Goal: Complete application form: Complete application form

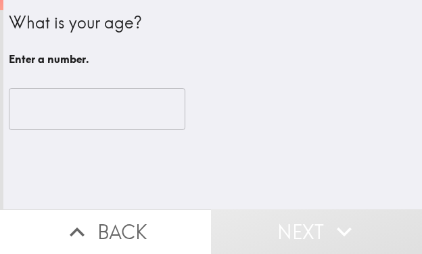
click at [98, 106] on input "number" at bounding box center [97, 109] width 177 height 42
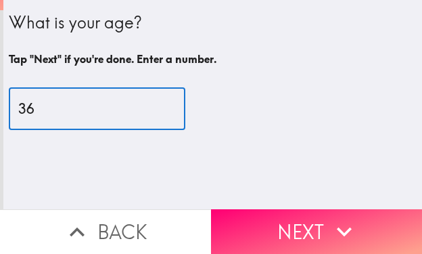
type input "36"
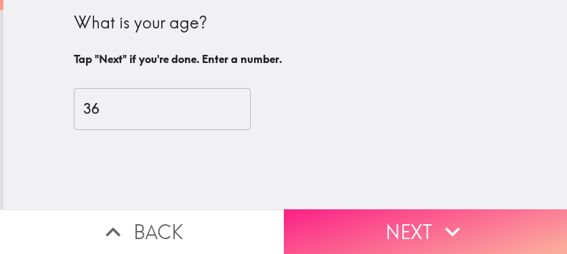
click at [422, 217] on icon "button" at bounding box center [452, 232] width 30 height 30
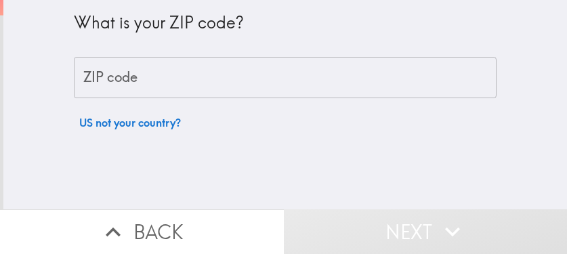
drag, startPoint x: 233, startPoint y: 89, endPoint x: 246, endPoint y: 97, distance: 15.2
click at [233, 88] on input "ZIP code" at bounding box center [285, 78] width 422 height 42
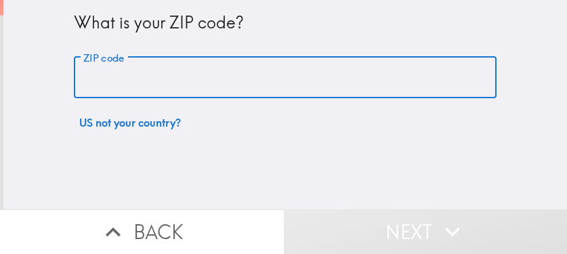
paste input "33603"
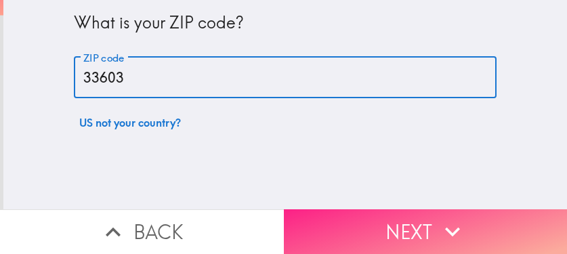
type input "33603"
click at [366, 219] on button "Next" at bounding box center [426, 231] width 284 height 45
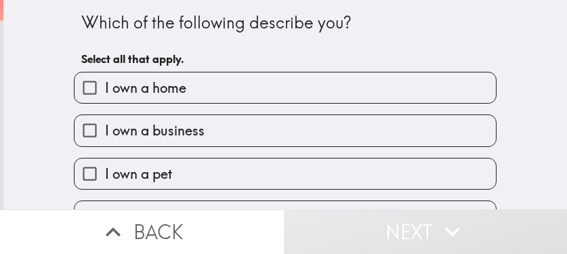
click at [200, 131] on label "I own a business" at bounding box center [284, 130] width 421 height 30
click at [105, 131] on input "I own a business" at bounding box center [89, 130] width 30 height 30
checkbox input "true"
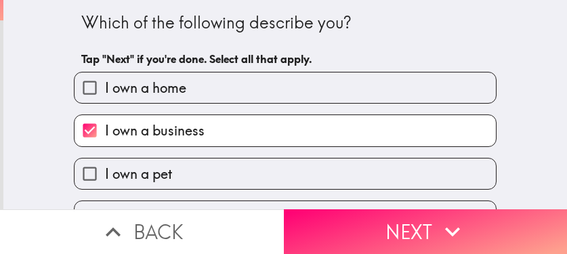
click at [207, 83] on label "I own a home" at bounding box center [284, 87] width 421 height 30
click at [105, 83] on input "I own a home" at bounding box center [89, 87] width 30 height 30
checkbox input "true"
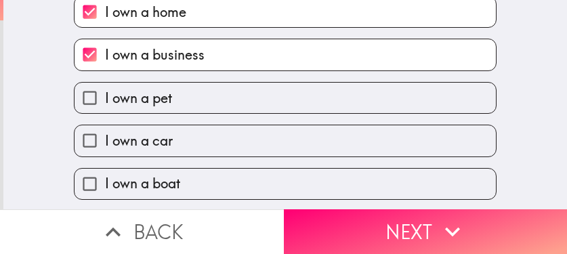
scroll to position [120, 0]
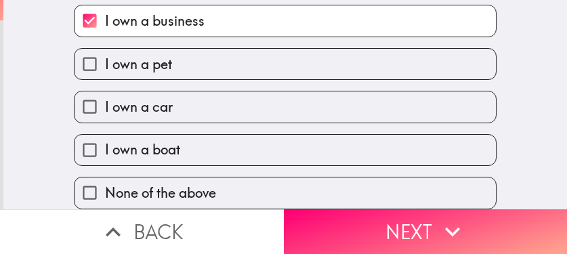
click at [213, 95] on label "I own a car" at bounding box center [284, 106] width 421 height 30
click at [105, 95] on input "I own a car" at bounding box center [89, 106] width 30 height 30
checkbox input "true"
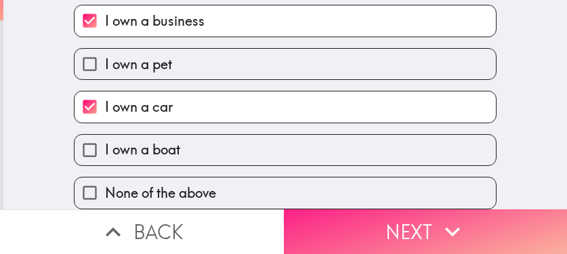
click at [345, 225] on button "Next" at bounding box center [426, 231] width 284 height 45
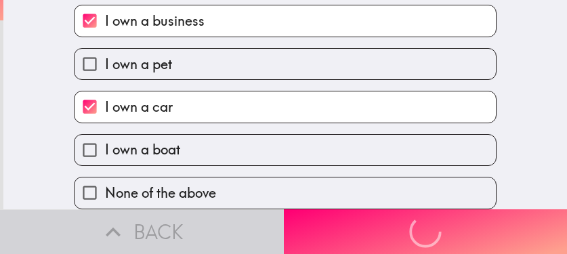
scroll to position [72, 0]
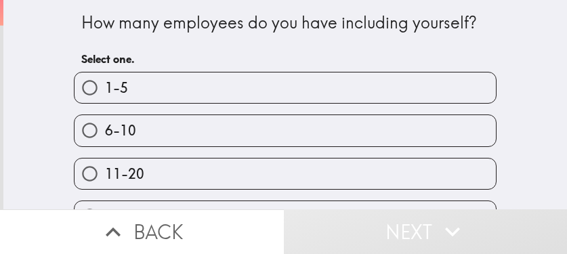
click at [241, 123] on label "6-10" at bounding box center [284, 130] width 421 height 30
click at [105, 123] on input "6-10" at bounding box center [89, 130] width 30 height 30
radio input "true"
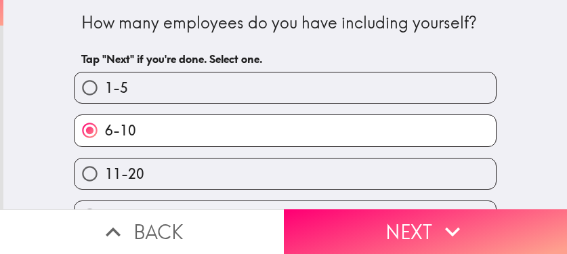
click at [354, 219] on button "Next" at bounding box center [426, 231] width 284 height 45
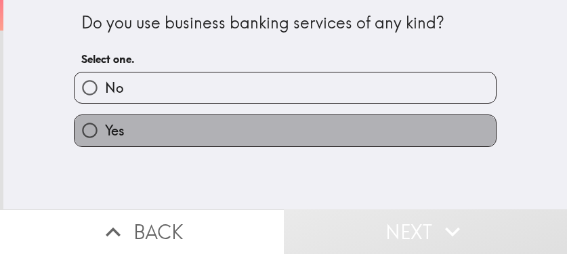
click at [135, 130] on label "Yes" at bounding box center [284, 130] width 421 height 30
click at [105, 130] on input "Yes" at bounding box center [89, 130] width 30 height 30
radio input "true"
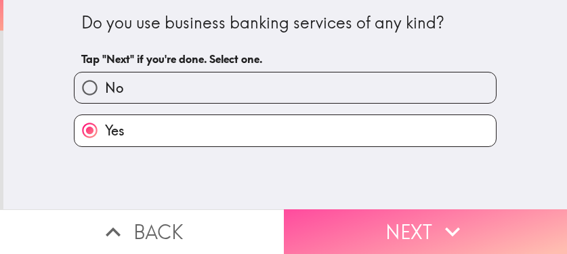
click at [412, 217] on button "Next" at bounding box center [426, 231] width 284 height 45
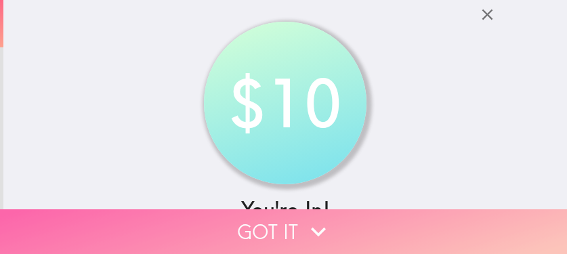
click at [422, 223] on button "Got it" at bounding box center [283, 231] width 567 height 45
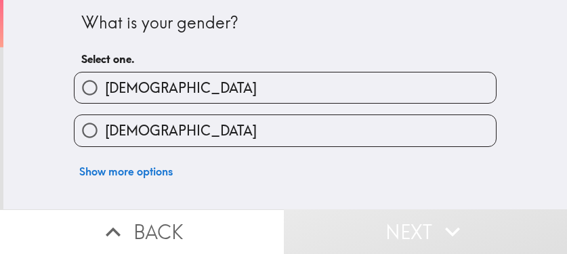
click at [276, 131] on label "Female" at bounding box center [284, 130] width 421 height 30
click at [105, 131] on input "Female" at bounding box center [89, 130] width 30 height 30
radio input "true"
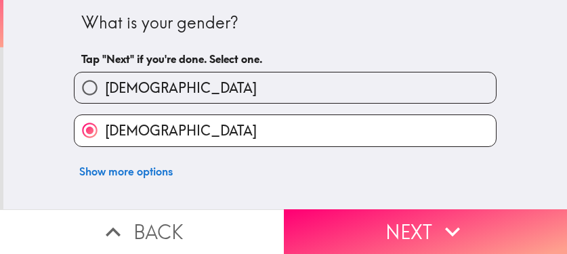
drag, startPoint x: 194, startPoint y: 68, endPoint x: 213, endPoint y: 79, distance: 22.2
click at [194, 68] on div "Male" at bounding box center [279, 82] width 433 height 43
click at [263, 85] on label "Male" at bounding box center [284, 87] width 421 height 30
click at [105, 85] on input "Male" at bounding box center [89, 87] width 30 height 30
radio input "true"
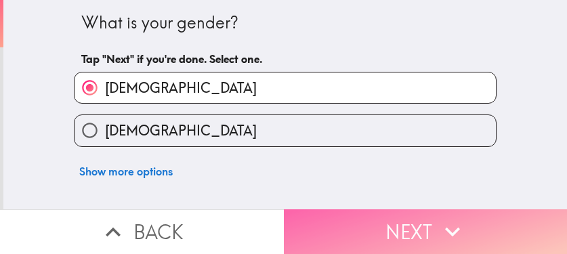
click at [421, 221] on button "Next" at bounding box center [426, 231] width 284 height 45
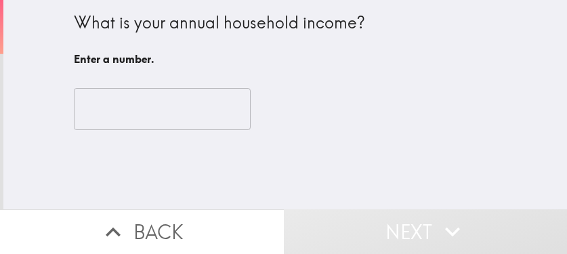
click at [116, 121] on input "number" at bounding box center [162, 109] width 177 height 42
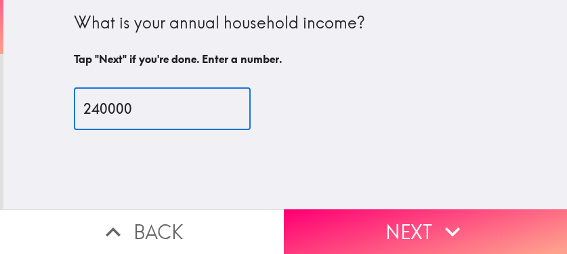
type input "240000"
drag, startPoint x: 65, startPoint y: 115, endPoint x: 48, endPoint y: 118, distance: 17.3
click at [48, 118] on div "What is your annual household income? Tap "Next" if you're done. Enter a number…" at bounding box center [284, 104] width 563 height 209
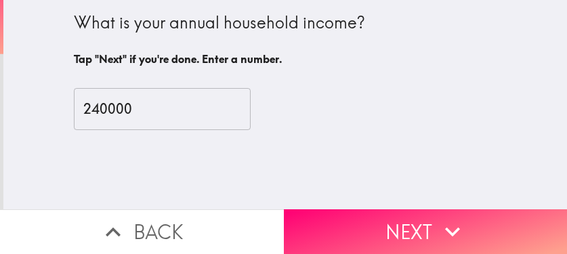
drag, startPoint x: 381, startPoint y: 213, endPoint x: 565, endPoint y: 215, distance: 184.1
click at [381, 213] on button "Next" at bounding box center [426, 231] width 284 height 45
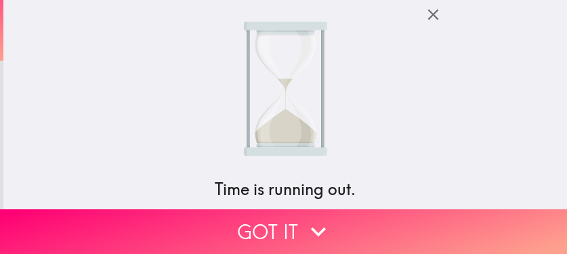
click at [422, 18] on icon "button" at bounding box center [433, 14] width 18 height 18
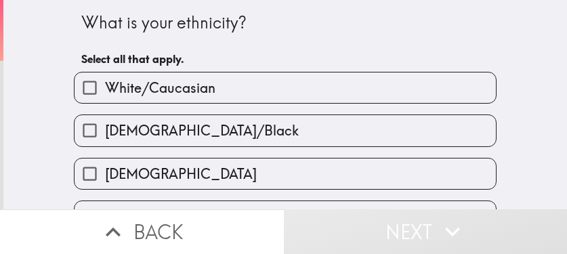
drag, startPoint x: 204, startPoint y: 132, endPoint x: 305, endPoint y: 131, distance: 100.2
click at [204, 132] on span "African American/Black" at bounding box center [202, 130] width 194 height 19
click at [105, 132] on input "African American/Black" at bounding box center [89, 130] width 30 height 30
checkbox input "true"
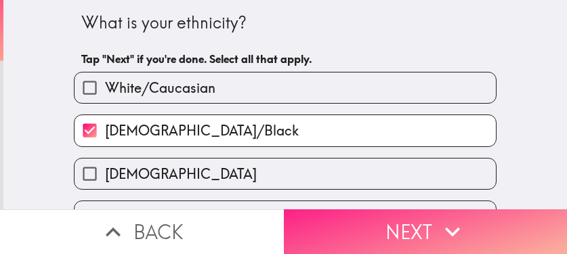
click at [422, 229] on button "Next" at bounding box center [426, 231] width 284 height 45
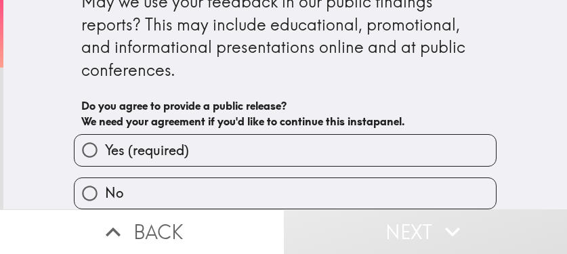
drag, startPoint x: 285, startPoint y: 137, endPoint x: 309, endPoint y: 156, distance: 30.9
click at [285, 137] on label "Yes (required)" at bounding box center [284, 150] width 421 height 30
click at [105, 137] on input "Yes (required)" at bounding box center [89, 150] width 30 height 30
radio input "true"
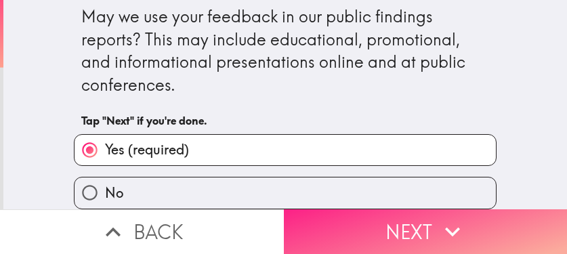
scroll to position [16, 0]
click at [374, 223] on button "Next" at bounding box center [426, 231] width 284 height 45
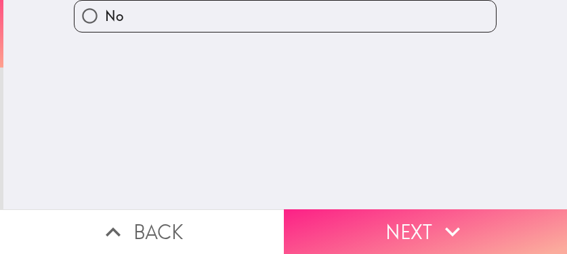
scroll to position [0, 0]
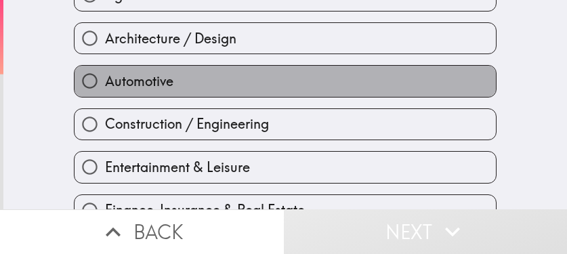
click at [235, 84] on label "Automotive" at bounding box center [284, 81] width 421 height 30
click at [105, 84] on input "Automotive" at bounding box center [89, 81] width 30 height 30
radio input "true"
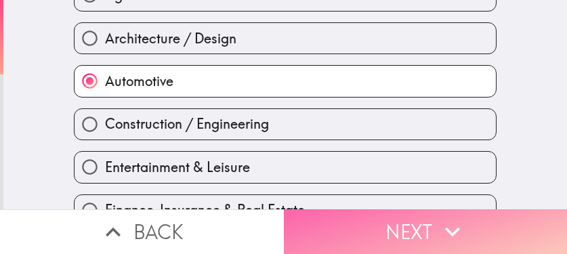
click at [394, 217] on button "Next" at bounding box center [426, 231] width 284 height 45
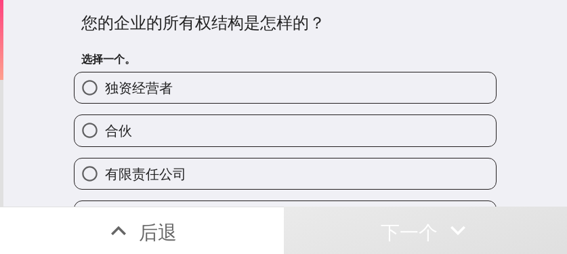
drag, startPoint x: 278, startPoint y: 89, endPoint x: 426, endPoint y: 117, distance: 151.5
click at [278, 89] on label "独资经营者" at bounding box center [284, 87] width 421 height 30
click at [105, 89] on input "独资经营者" at bounding box center [89, 87] width 30 height 30
radio input "true"
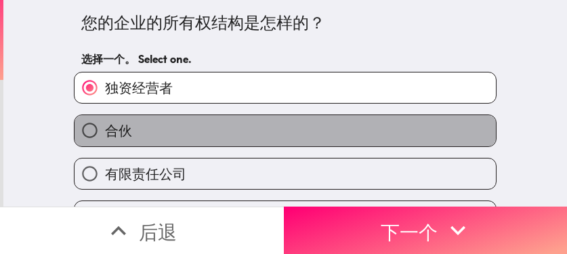
click at [176, 127] on label "合伙" at bounding box center [284, 130] width 421 height 30
click at [105, 127] on input "合伙" at bounding box center [89, 130] width 30 height 30
radio input "true"
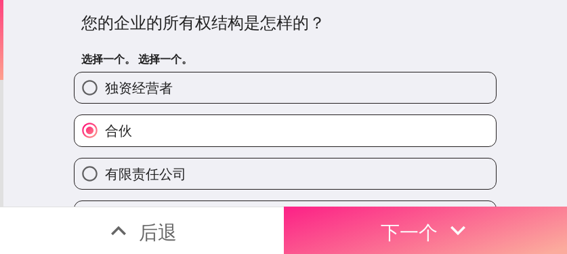
click at [422, 229] on font "下一个" at bounding box center [408, 232] width 57 height 24
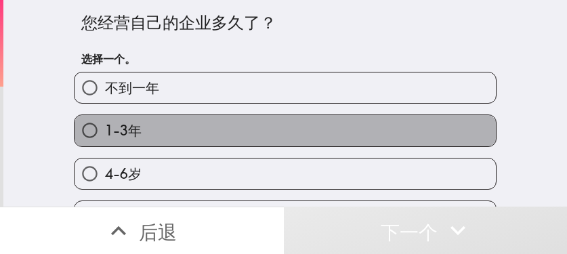
click at [274, 130] on label "1-3年" at bounding box center [284, 130] width 421 height 30
click at [105, 130] on input "1-3年" at bounding box center [89, 130] width 30 height 30
radio input "true"
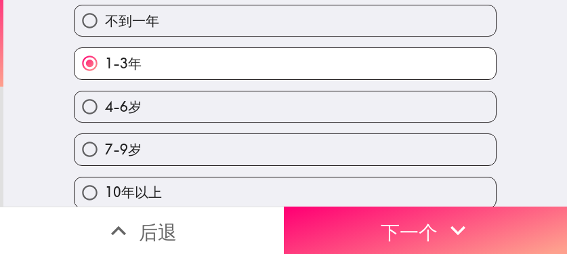
scroll to position [79, 0]
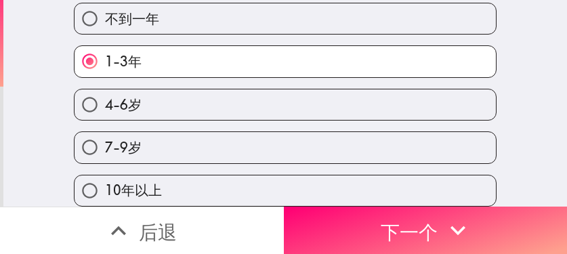
drag, startPoint x: 142, startPoint y: 83, endPoint x: 149, endPoint y: 85, distance: 6.9
click at [142, 89] on label "4-6岁" at bounding box center [284, 104] width 421 height 30
click at [105, 89] on input "4-6岁" at bounding box center [89, 104] width 30 height 30
radio input "true"
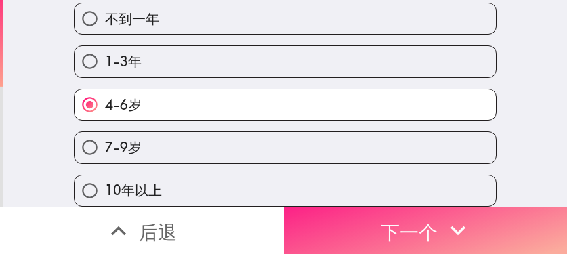
click at [422, 220] on font "下一个" at bounding box center [408, 232] width 57 height 24
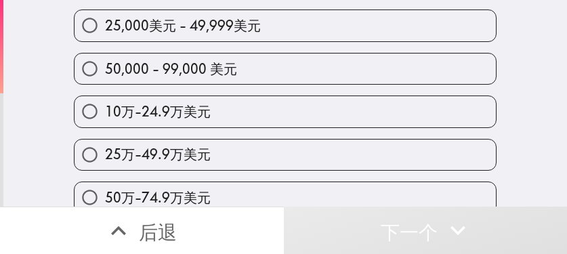
scroll to position [135, 0]
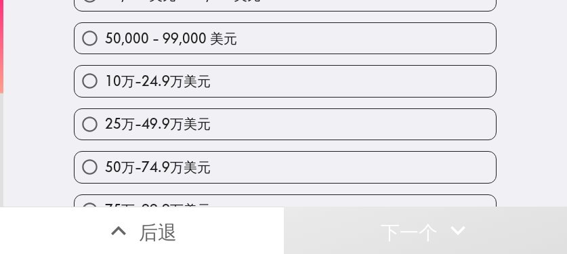
click at [309, 131] on label "25万-49.9万美元" at bounding box center [284, 124] width 421 height 30
click at [105, 131] on input "25万-49.9万美元" at bounding box center [89, 124] width 30 height 30
radio input "true"
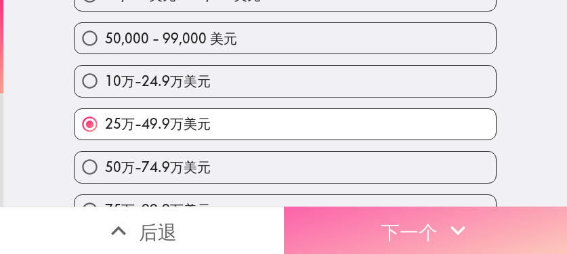
click at [380, 220] on font "下一个" at bounding box center [408, 232] width 57 height 24
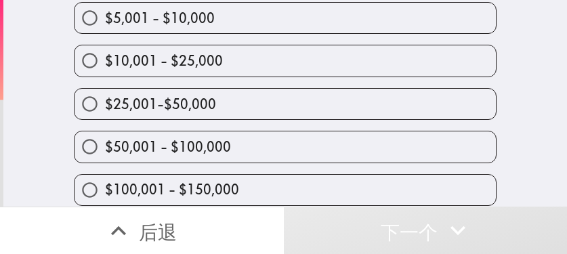
scroll to position [112, 0]
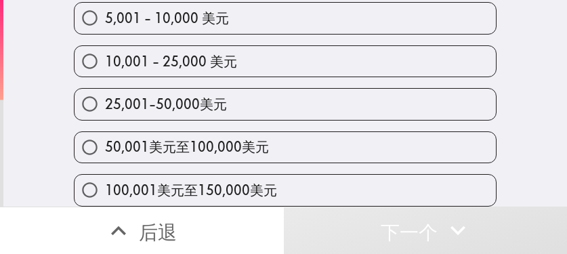
click at [282, 104] on label "25,001-50,000美元" at bounding box center [284, 104] width 421 height 30
click at [105, 104] on input "25,001-50,000美元" at bounding box center [89, 104] width 30 height 30
radio input "true"
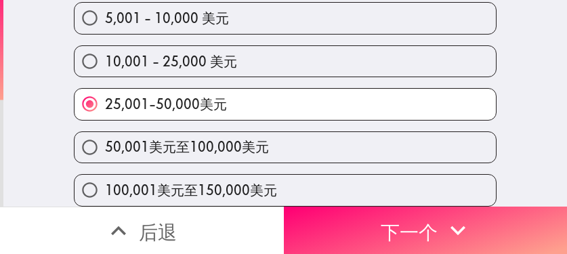
click at [87, 145] on input "50,001美元至100,000美元" at bounding box center [89, 147] width 30 height 30
radio input "true"
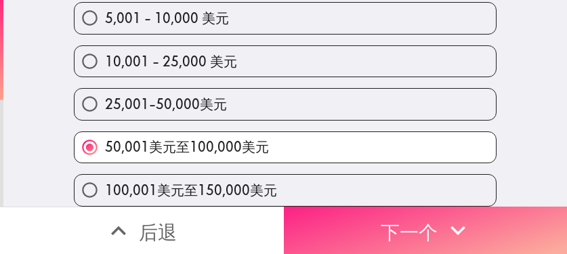
click at [422, 223] on button "下一个" at bounding box center [426, 229] width 284 height 47
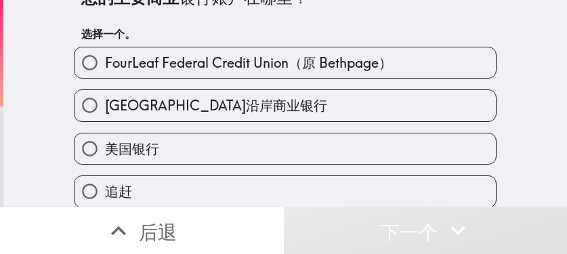
scroll to position [22, 0]
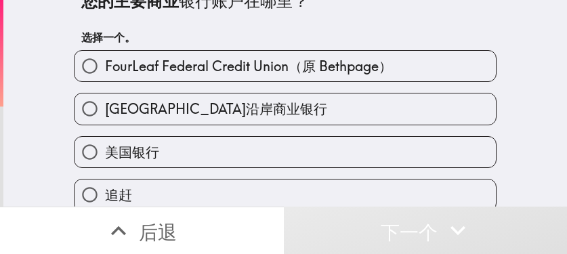
drag, startPoint x: 261, startPoint y: 116, endPoint x: 273, endPoint y: 118, distance: 11.6
click at [261, 116] on label "墨西哥湾沿岸商业银行" at bounding box center [284, 108] width 421 height 30
click at [105, 116] on input "墨西哥湾沿岸商业银行" at bounding box center [89, 108] width 30 height 30
radio input "true"
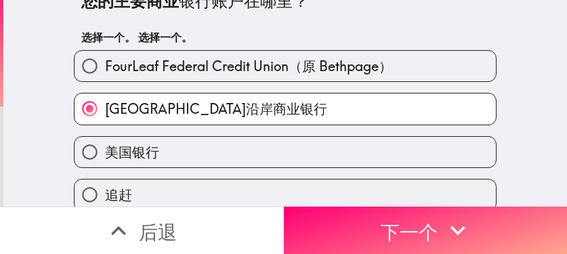
click at [158, 112] on font "墨西哥湾沿岸商业银行" at bounding box center [216, 108] width 222 height 17
click at [105, 112] on input "墨西哥湾沿岸商业银行" at bounding box center [89, 108] width 30 height 30
click at [167, 145] on label "美国银行" at bounding box center [284, 152] width 421 height 30
click at [105, 145] on input "美国银行" at bounding box center [89, 152] width 30 height 30
radio input "true"
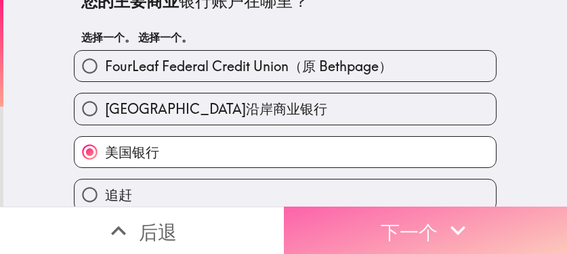
click at [414, 225] on font "下一个" at bounding box center [408, 232] width 57 height 24
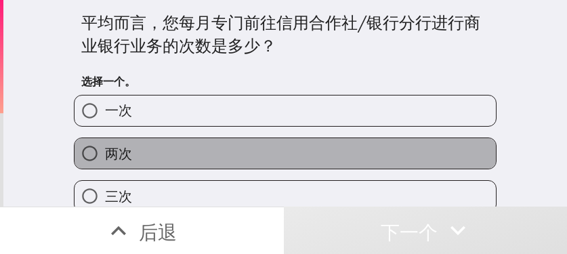
click at [248, 162] on label "两次" at bounding box center [284, 153] width 421 height 30
click at [105, 162] on input "两次" at bounding box center [89, 153] width 30 height 30
radio input "true"
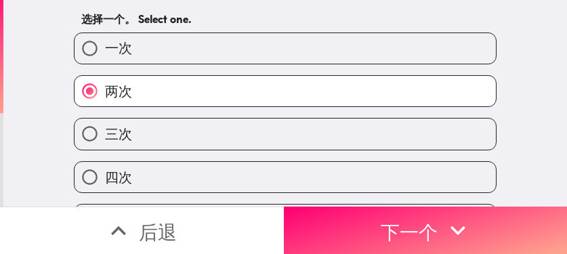
scroll to position [68, 0]
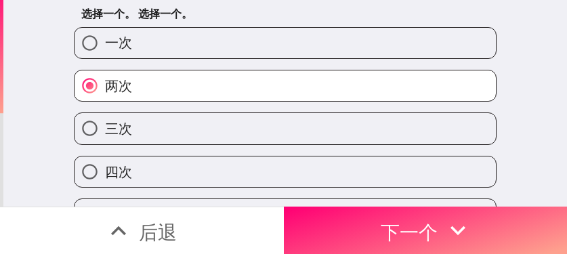
drag, startPoint x: 120, startPoint y: 124, endPoint x: 250, endPoint y: 134, distance: 130.4
click at [120, 124] on font "三次" at bounding box center [118, 128] width 27 height 17
click at [105, 124] on input "三次" at bounding box center [89, 128] width 30 height 30
radio input "true"
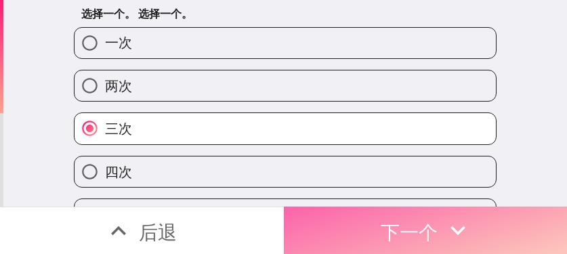
click at [422, 221] on button "下一个" at bounding box center [426, 229] width 284 height 47
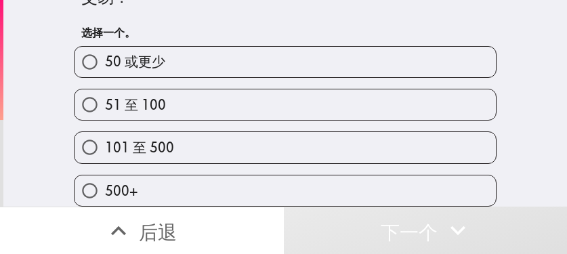
scroll to position [59, 0]
click at [347, 140] on label "101 至 500" at bounding box center [284, 147] width 421 height 30
click at [105, 140] on input "101 至 500" at bounding box center [89, 147] width 30 height 30
radio input "true"
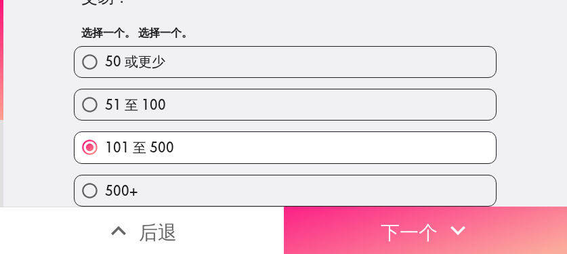
click at [422, 234] on font "下一个" at bounding box center [408, 231] width 57 height 36
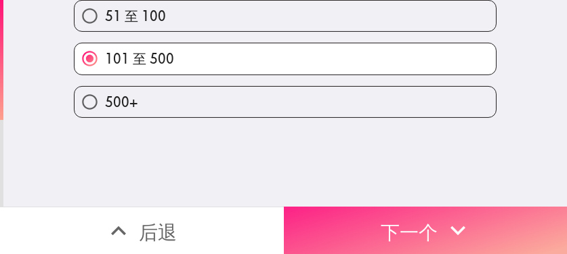
scroll to position [0, 0]
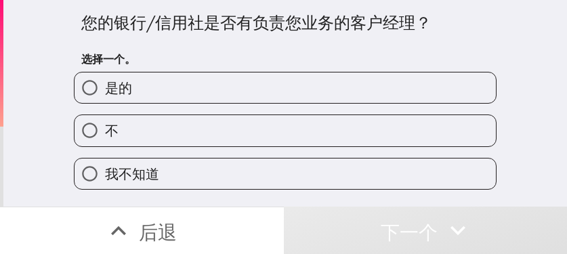
click at [300, 96] on label "是的" at bounding box center [284, 87] width 421 height 30
click at [105, 96] on input "是的" at bounding box center [89, 87] width 30 height 30
radio input "true"
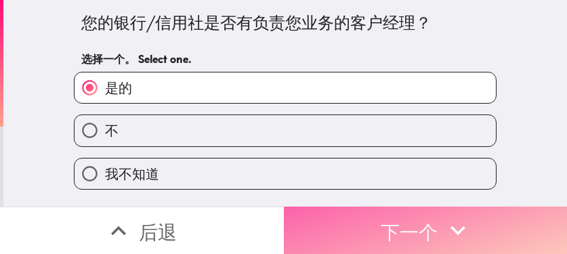
click at [380, 224] on font "下一个" at bounding box center [408, 232] width 57 height 24
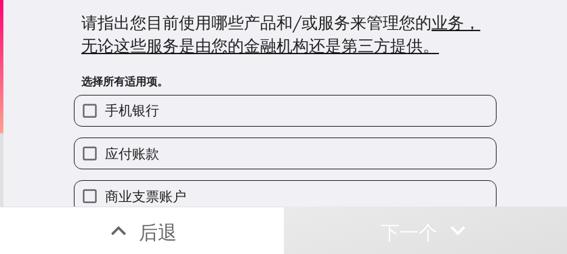
click at [182, 119] on label "手机银行" at bounding box center [284, 110] width 421 height 30
click at [105, 119] on input "手机银行" at bounding box center [89, 110] width 30 height 30
checkbox input "true"
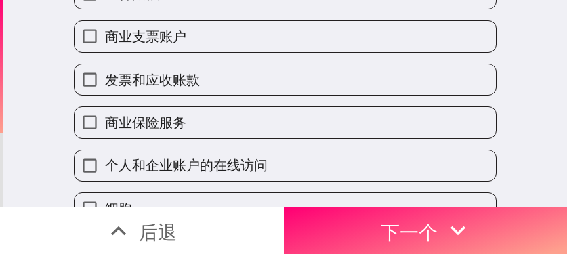
scroll to position [203, 0]
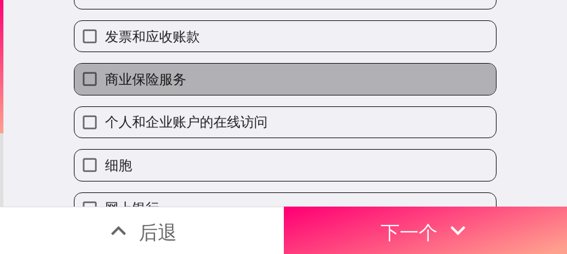
click at [197, 88] on label "商业保险服务" at bounding box center [284, 79] width 421 height 30
click at [105, 88] on input "商业保险服务" at bounding box center [89, 79] width 30 height 30
checkbox input "true"
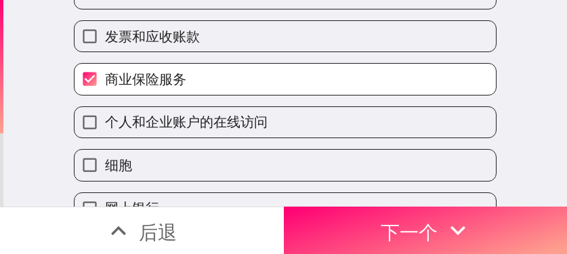
click at [206, 41] on label "发票和应收账款" at bounding box center [284, 36] width 421 height 30
click at [105, 41] on input "发票和应收账款" at bounding box center [89, 36] width 30 height 30
checkbox input "true"
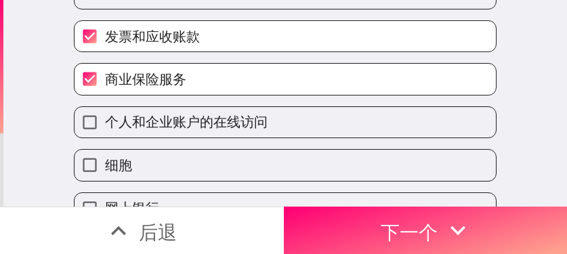
click at [190, 76] on label "商业保险服务" at bounding box center [284, 79] width 421 height 30
click at [105, 76] on input "商业保险服务" at bounding box center [89, 79] width 30 height 30
checkbox input "false"
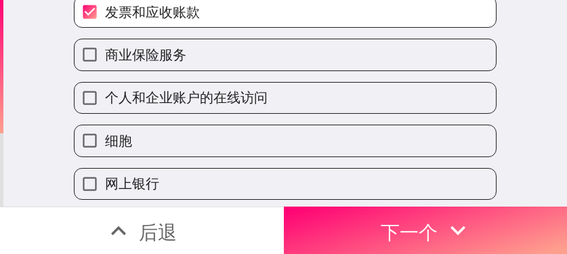
scroll to position [271, 0]
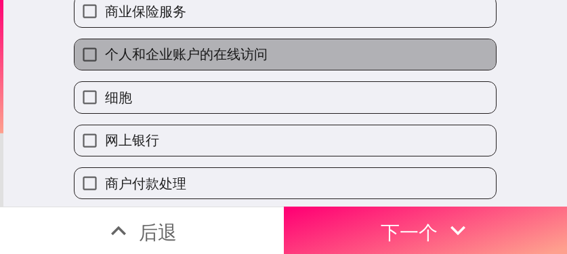
click at [209, 51] on font "个人和企业账户的在线访问" at bounding box center [186, 53] width 162 height 17
click at [105, 51] on input "个人和企业账户的在线访问" at bounding box center [89, 54] width 30 height 30
checkbox input "true"
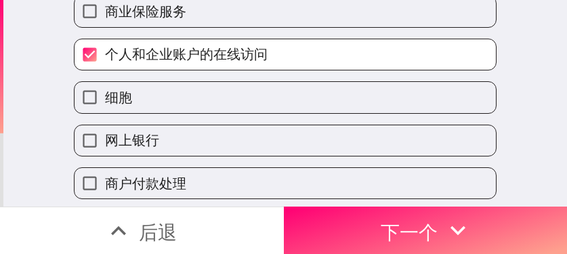
click at [188, 126] on label "网上银行" at bounding box center [284, 140] width 421 height 30
click at [105, 126] on input "网上银行" at bounding box center [89, 140] width 30 height 30
checkbox input "true"
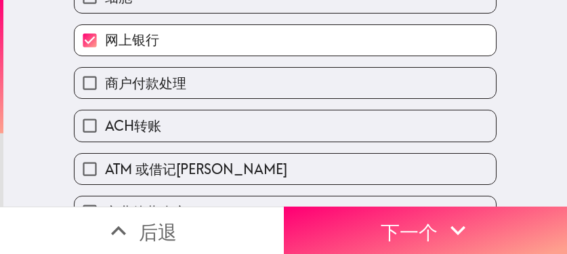
scroll to position [406, 0]
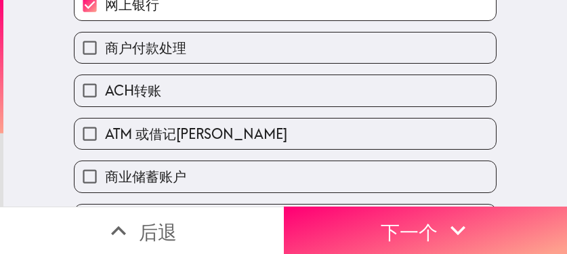
drag, startPoint x: 190, startPoint y: 58, endPoint x: 186, endPoint y: 67, distance: 9.7
click at [190, 58] on label "商户付款处理" at bounding box center [284, 47] width 421 height 30
click at [105, 58] on input "商户付款处理" at bounding box center [89, 47] width 30 height 30
checkbox input "true"
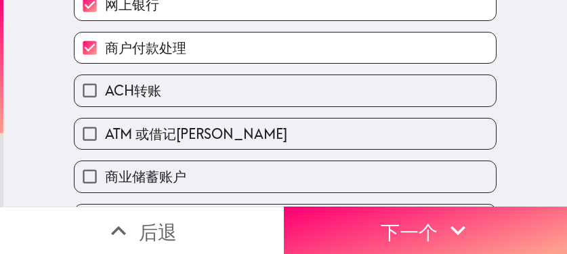
click at [168, 97] on label "ACH转账" at bounding box center [284, 90] width 421 height 30
click at [105, 97] on input "ACH转账" at bounding box center [89, 90] width 30 height 30
checkbox input "true"
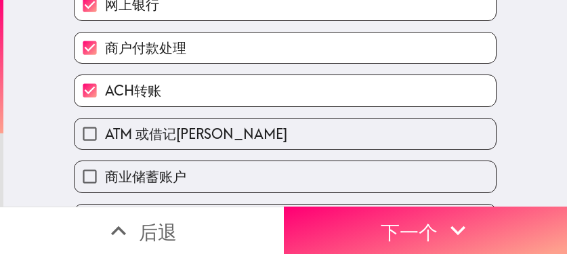
click at [164, 131] on font "ATM 或借记卡" at bounding box center [196, 133] width 182 height 17
click at [105, 131] on input "ATM 或借记卡" at bounding box center [89, 133] width 30 height 30
checkbox input "true"
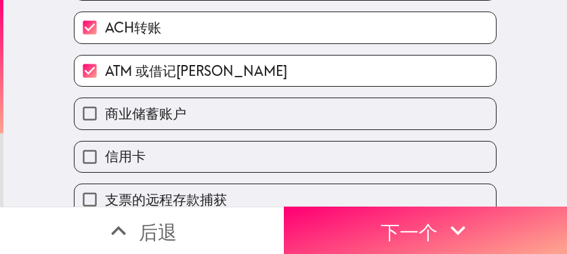
scroll to position [474, 0]
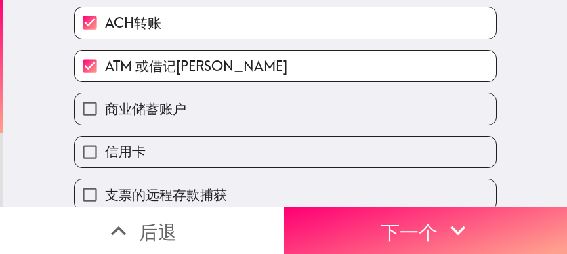
click at [190, 117] on label "商业储蓄账户" at bounding box center [284, 108] width 421 height 30
click at [105, 117] on input "商业储蓄账户" at bounding box center [89, 108] width 30 height 30
checkbox input "true"
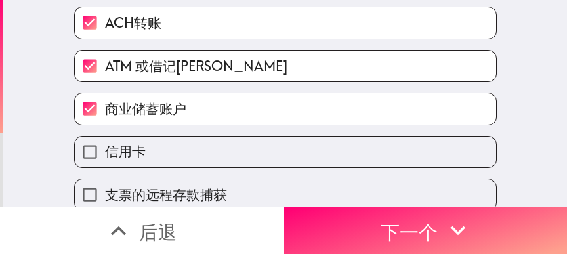
drag, startPoint x: 168, startPoint y: 141, endPoint x: 169, endPoint y: 149, distance: 8.2
click at [168, 145] on label "信用卡" at bounding box center [284, 152] width 421 height 30
click at [105, 145] on input "信用卡" at bounding box center [89, 152] width 30 height 30
checkbox input "true"
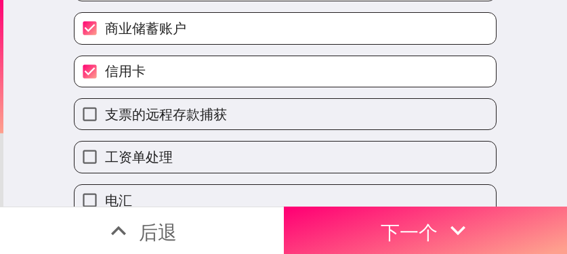
scroll to position [574, 0]
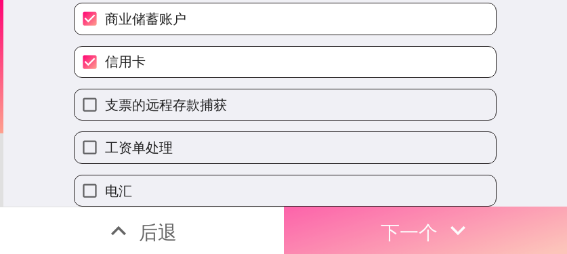
click at [416, 220] on font "下一个" at bounding box center [408, 232] width 57 height 24
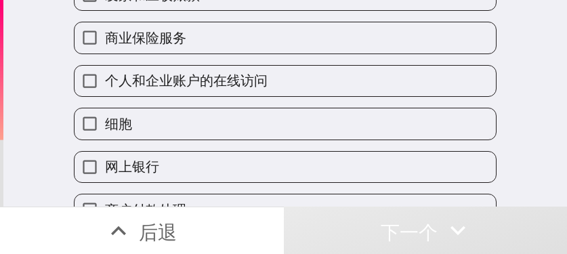
scroll to position [213, 0]
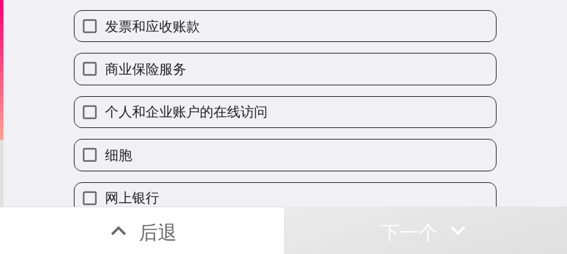
drag, startPoint x: 141, startPoint y: 152, endPoint x: 163, endPoint y: 116, distance: 41.7
click at [141, 152] on label "细胞" at bounding box center [284, 154] width 421 height 30
click at [105, 152] on input "细胞" at bounding box center [89, 154] width 30 height 30
checkbox input "true"
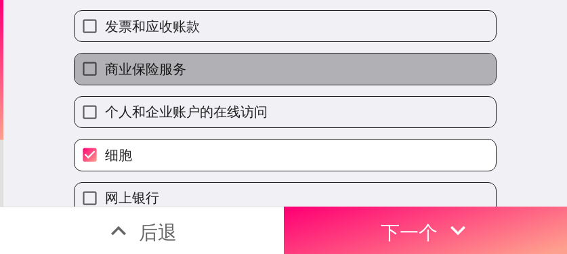
click at [202, 63] on label "商业保险服务" at bounding box center [284, 68] width 421 height 30
click at [105, 63] on input "商业保险服务" at bounding box center [89, 68] width 30 height 30
checkbox input "true"
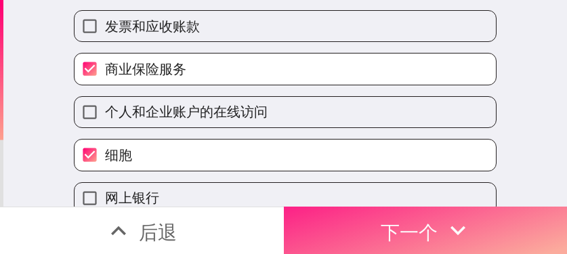
click at [395, 227] on font "下一个" at bounding box center [408, 232] width 57 height 24
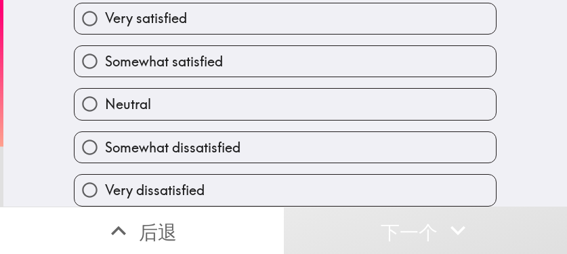
scroll to position [79, 0]
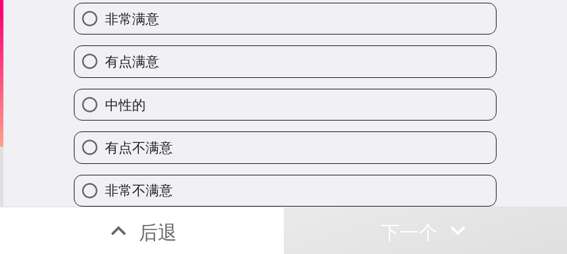
click at [251, 78] on div "中性的" at bounding box center [279, 99] width 433 height 43
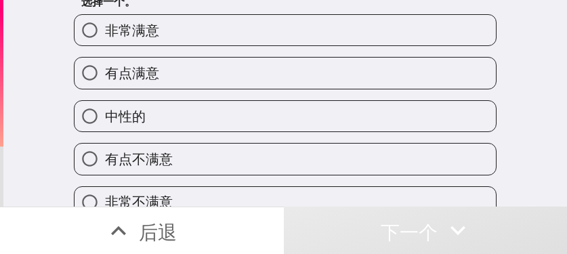
scroll to position [0, 0]
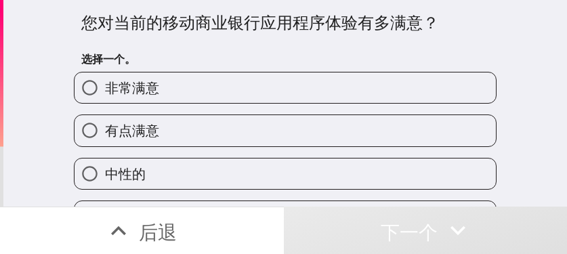
click at [165, 89] on label "非常满意" at bounding box center [284, 87] width 421 height 30
click at [105, 89] on input "非常满意" at bounding box center [89, 87] width 30 height 30
radio input "true"
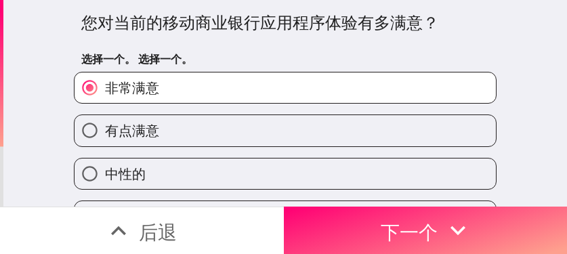
click at [217, 90] on label "非常满意" at bounding box center [284, 87] width 421 height 30
click at [105, 90] on input "非常满意" at bounding box center [89, 87] width 30 height 30
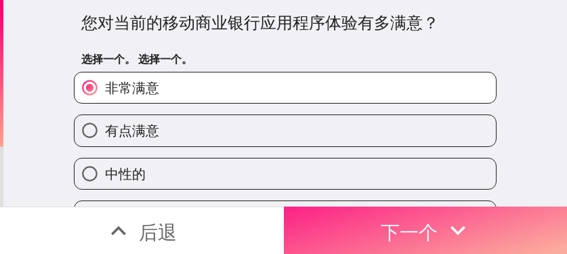
click at [389, 229] on font "下一个" at bounding box center [408, 232] width 57 height 24
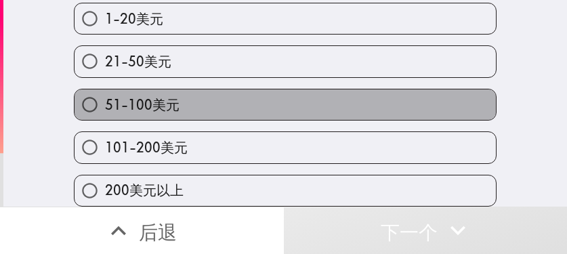
click at [217, 110] on label "51-100美元" at bounding box center [284, 104] width 421 height 30
click at [105, 110] on input "51-100美元" at bounding box center [89, 104] width 30 height 30
radio input "true"
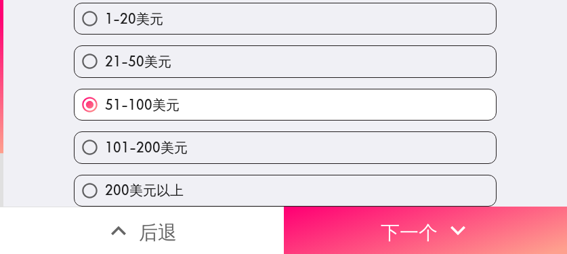
scroll to position [145, 0]
click at [311, 132] on label "101-200美元" at bounding box center [284, 147] width 421 height 30
click at [105, 132] on input "101-200美元" at bounding box center [89, 147] width 30 height 30
radio input "true"
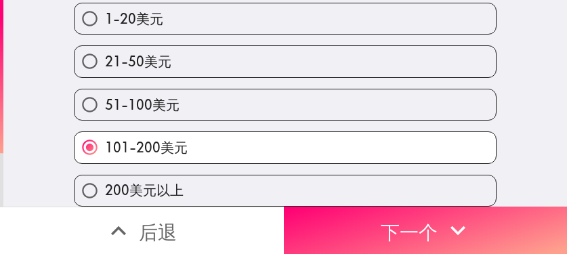
click at [198, 181] on label "200美元以上" at bounding box center [284, 190] width 421 height 30
click at [105, 181] on input "200美元以上" at bounding box center [89, 190] width 30 height 30
radio input "true"
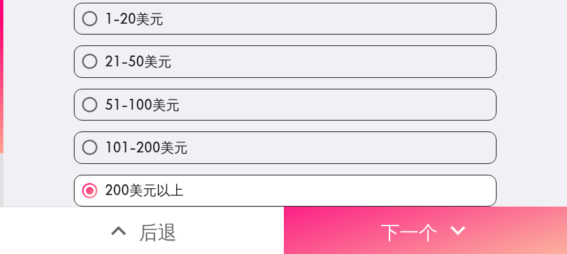
click at [422, 225] on font "下一个" at bounding box center [408, 232] width 57 height 24
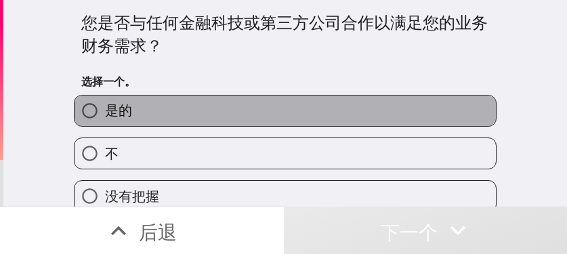
click at [328, 112] on label "是的" at bounding box center [284, 110] width 421 height 30
click at [105, 112] on input "是的" at bounding box center [89, 110] width 30 height 30
radio input "true"
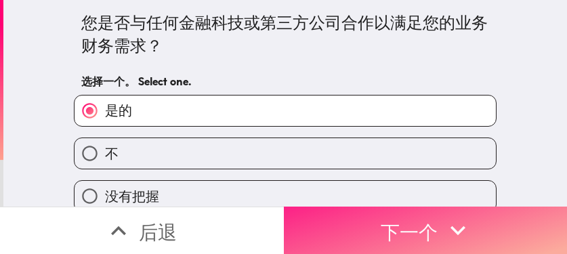
click at [422, 223] on icon "button" at bounding box center [458, 230] width 30 height 30
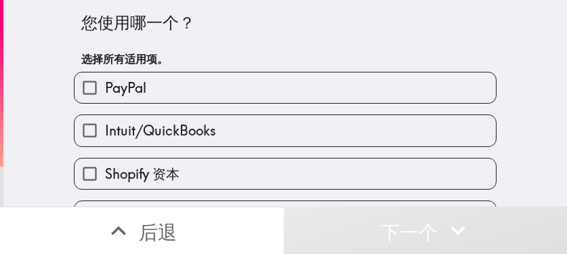
click at [181, 84] on label "PayPal" at bounding box center [284, 87] width 421 height 30
click at [105, 84] on input "PayPal" at bounding box center [89, 87] width 30 height 30
checkbox input "true"
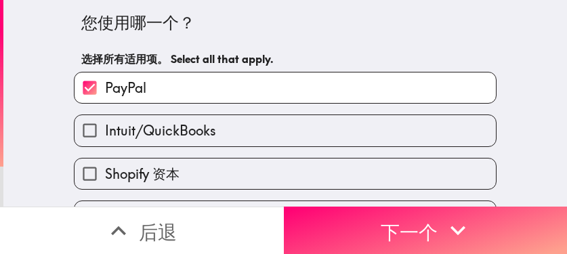
click at [209, 126] on label "Intuit/QuickBooks" at bounding box center [284, 130] width 421 height 30
click at [105, 126] on input "Intuit/QuickBooks" at bounding box center [89, 130] width 30 height 30
checkbox input "true"
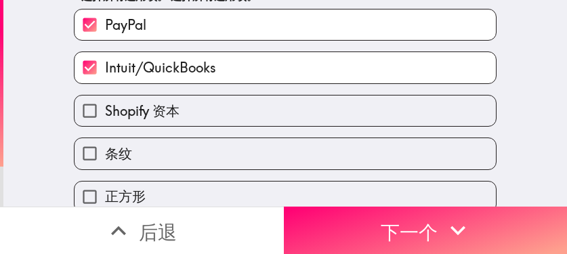
scroll to position [68, 0]
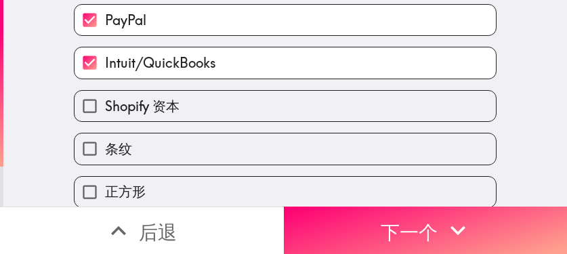
click at [189, 146] on label "条纹" at bounding box center [284, 148] width 421 height 30
click at [105, 146] on input "条纹" at bounding box center [89, 148] width 30 height 30
checkbox input "true"
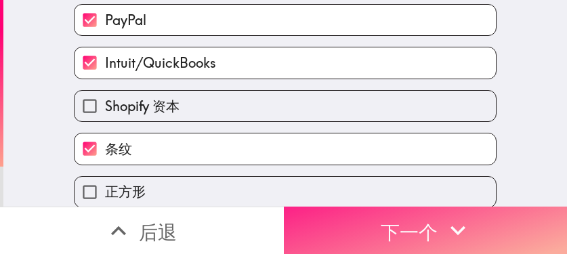
click at [354, 219] on button "下一个" at bounding box center [426, 229] width 284 height 47
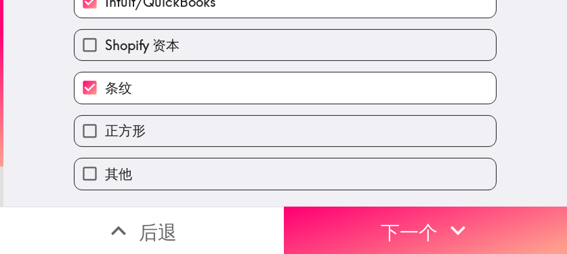
scroll to position [0, 0]
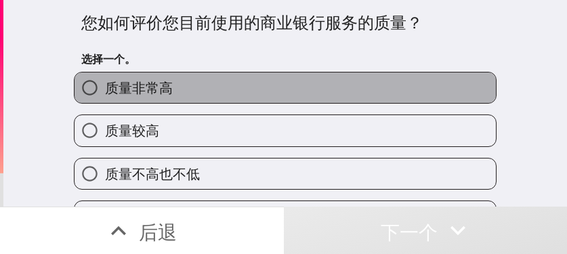
drag, startPoint x: 301, startPoint y: 90, endPoint x: 320, endPoint y: 120, distance: 35.3
click at [301, 90] on label "质量非常高" at bounding box center [284, 87] width 421 height 30
click at [105, 90] on input "质量非常高" at bounding box center [89, 87] width 30 height 30
radio input "true"
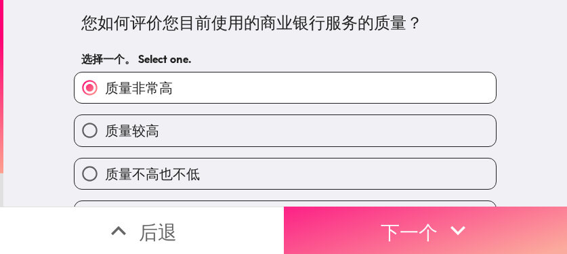
click at [403, 220] on font "下一个" at bounding box center [408, 232] width 57 height 24
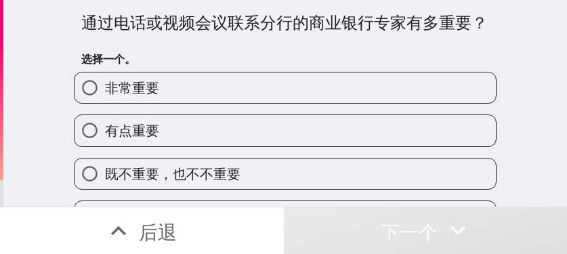
drag, startPoint x: 341, startPoint y: 92, endPoint x: 343, endPoint y: 100, distance: 7.6
click at [341, 92] on label "非常重要" at bounding box center [284, 87] width 421 height 30
click at [105, 92] on input "非常重要" at bounding box center [89, 87] width 30 height 30
radio input "true"
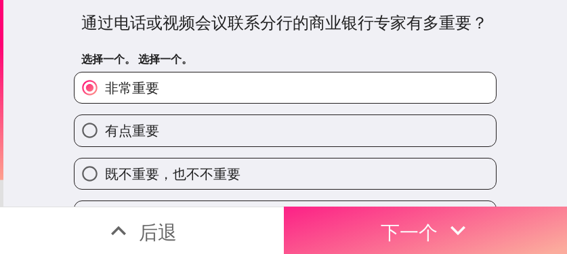
click at [411, 224] on font "下一个" at bounding box center [408, 232] width 57 height 24
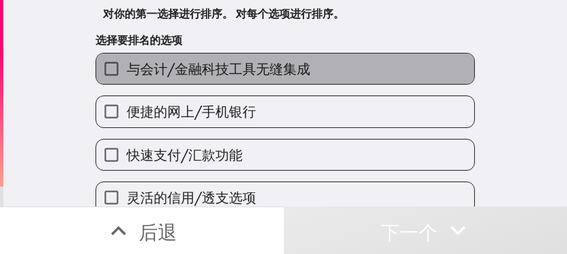
click at [280, 73] on font "与会计/金融科技工具无缝集成" at bounding box center [218, 68] width 183 height 17
click at [127, 73] on input "与会计/金融科技工具无缝集成" at bounding box center [111, 68] width 30 height 30
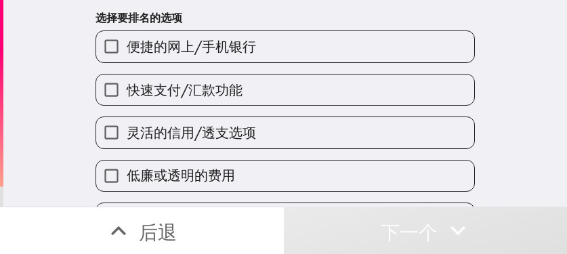
click at [265, 137] on label "灵活的信用/透支选项" at bounding box center [285, 132] width 378 height 30
click at [127, 137] on input "灵活的信用/透支选项" at bounding box center [111, 132] width 30 height 30
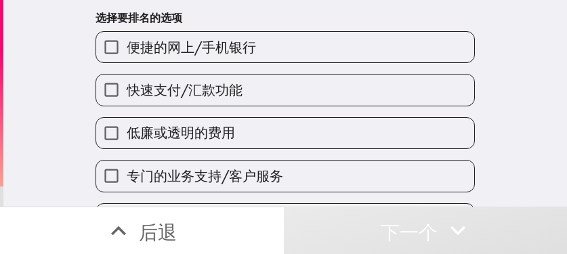
click at [272, 80] on label "快速支付/汇款功能" at bounding box center [285, 89] width 378 height 30
click at [127, 80] on input "快速支付/汇款功能" at bounding box center [111, 89] width 30 height 30
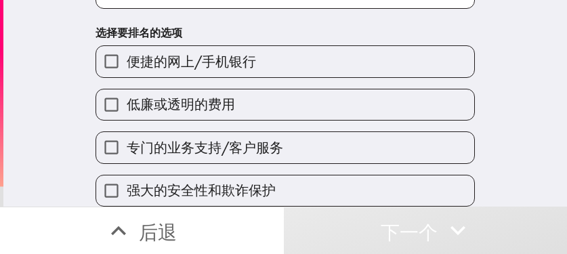
click at [269, 139] on font "专门的业务支持/客户服务" at bounding box center [205, 147] width 156 height 17
click at [127, 134] on input "专门的业务支持/客户服务" at bounding box center [111, 147] width 30 height 30
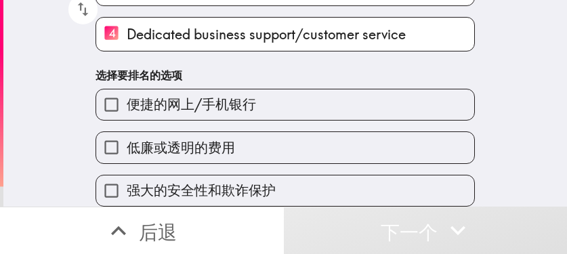
click at [264, 106] on label "便捷的网上/手机银行" at bounding box center [285, 104] width 378 height 30
click at [127, 106] on input "便捷的网上/手机银行" at bounding box center [111, 104] width 30 height 30
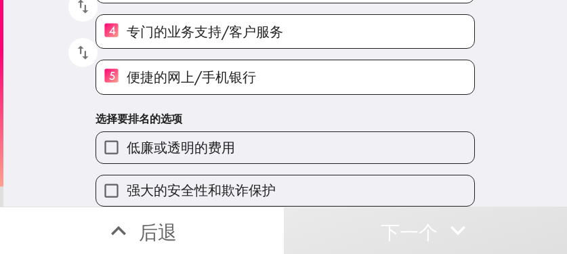
click at [192, 139] on font "低廉或透明的费用" at bounding box center [181, 147] width 108 height 17
click at [127, 136] on input "低廉或透明的费用" at bounding box center [111, 147] width 30 height 30
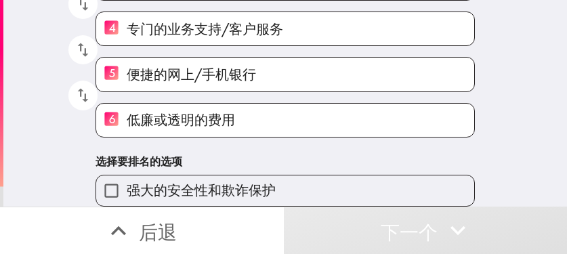
scroll to position [230, 0]
click at [233, 181] on font "强大的安全性和欺诈保护" at bounding box center [201, 189] width 149 height 17
click at [127, 179] on input "强大的安全性和欺诈保护" at bounding box center [111, 190] width 30 height 30
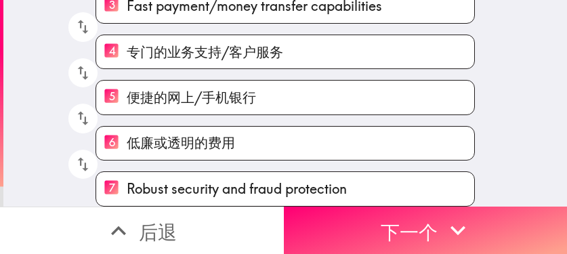
scroll to position [207, 0]
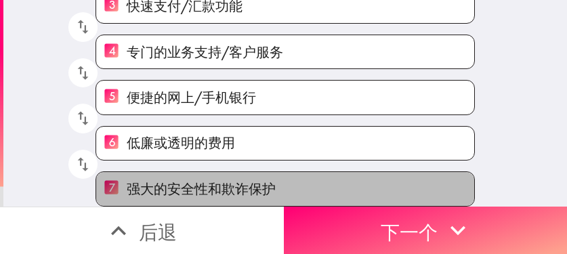
click at [228, 181] on span "强大的安全性和欺诈保护" at bounding box center [201, 188] width 149 height 19
click at [127, 181] on input "7 强大的安全性和欺诈保护" at bounding box center [111, 188] width 30 height 33
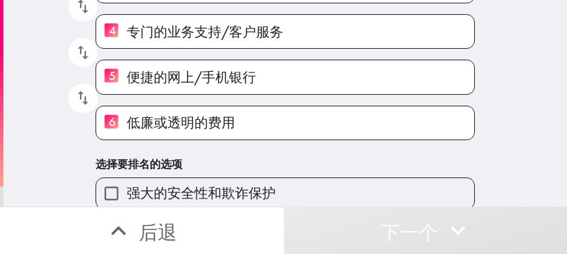
scroll to position [230, 0]
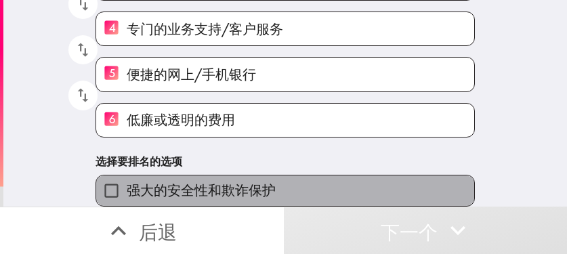
click at [200, 181] on span "强大的安全性和欺诈保护" at bounding box center [201, 190] width 149 height 19
click at [127, 175] on input "强大的安全性和欺诈保护" at bounding box center [111, 190] width 30 height 30
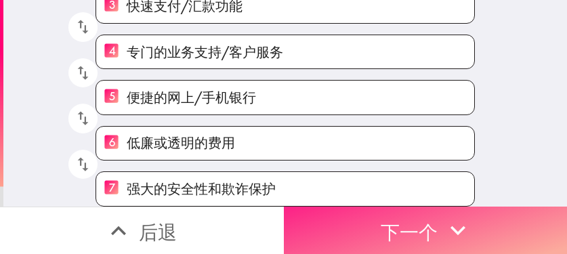
click at [419, 220] on font "下一个" at bounding box center [408, 232] width 57 height 24
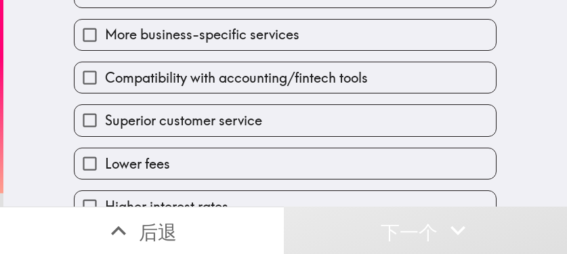
scroll to position [162, 0]
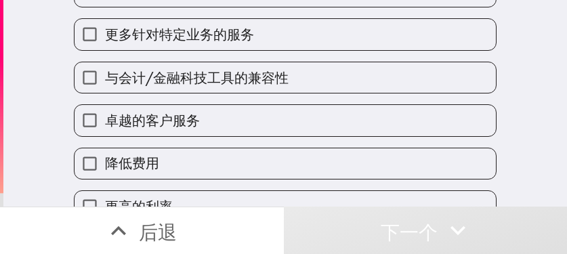
click at [422, 225] on button "下一个" at bounding box center [426, 229] width 284 height 47
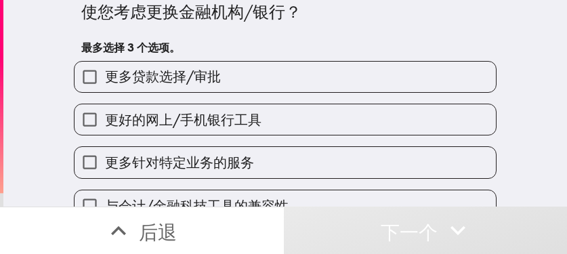
scroll to position [26, 0]
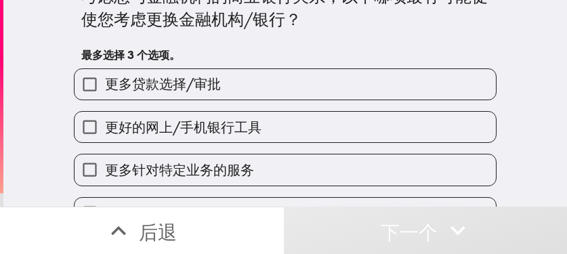
drag, startPoint x: 279, startPoint y: 117, endPoint x: 274, endPoint y: 128, distance: 11.8
click at [279, 117] on label "更好的网上/手机银行工具" at bounding box center [284, 127] width 421 height 30
click at [105, 117] on input "更好的网上/手机银行工具" at bounding box center [89, 127] width 30 height 30
checkbox input "true"
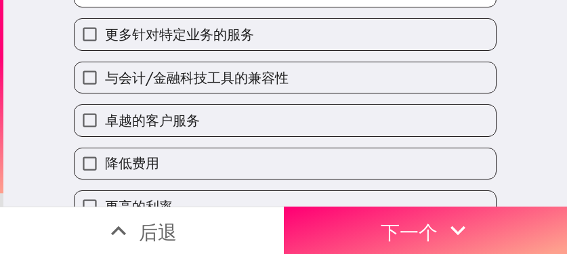
click at [259, 112] on label "卓越的客户服务" at bounding box center [284, 120] width 421 height 30
click at [105, 112] on input "卓越的客户服务" at bounding box center [89, 120] width 30 height 30
checkbox input "true"
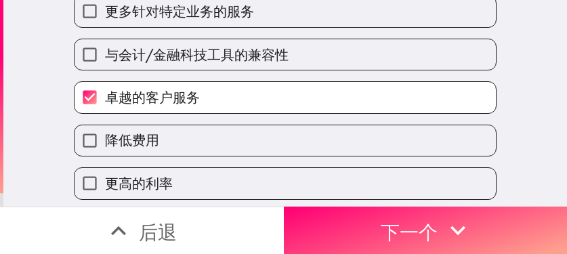
scroll to position [231, 0]
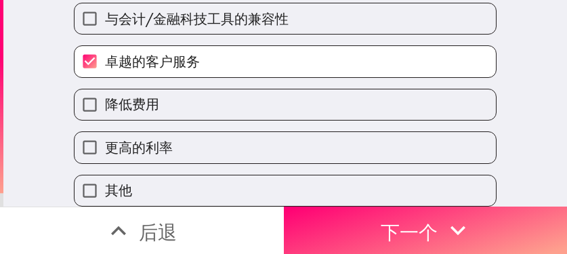
click at [253, 94] on label "降低费用" at bounding box center [284, 104] width 421 height 30
click at [105, 94] on input "降低费用" at bounding box center [89, 104] width 30 height 30
checkbox input "true"
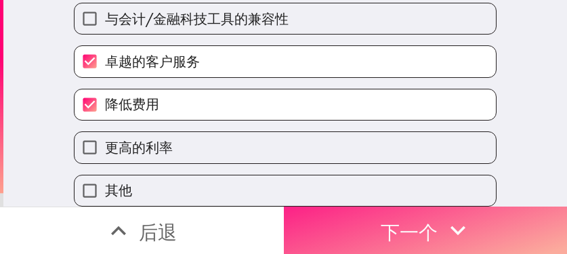
click at [391, 220] on font "下一个" at bounding box center [408, 232] width 57 height 24
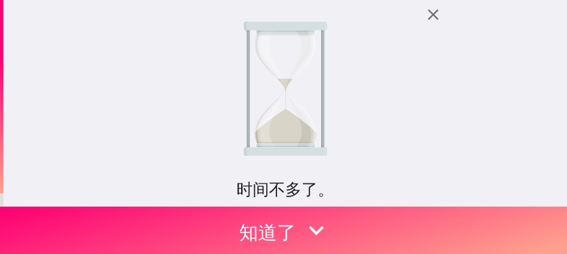
click at [439, 76] on div "时间不多了。 您之前有资格使用此即时面板，但现在已满。我们将为您保留一个位置，截止日期为 [DATE]3:19 ，请尽快填写！ 如果您有任何疑问， 请联系 […" at bounding box center [284, 103] width 563 height 206
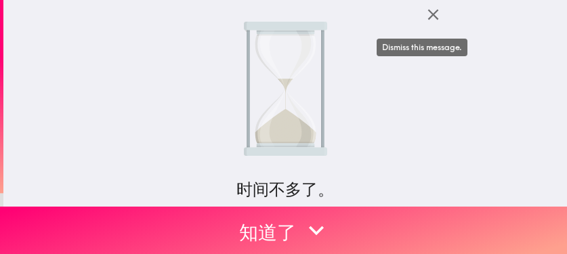
click at [430, 16] on icon "button" at bounding box center [433, 14] width 18 height 18
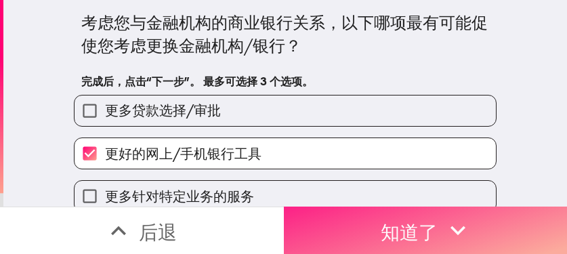
click at [395, 220] on font "知道了" at bounding box center [408, 232] width 57 height 24
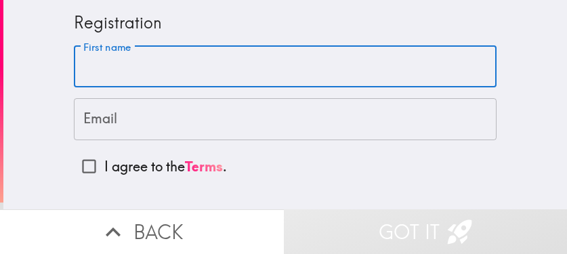
click at [206, 59] on input "First name" at bounding box center [285, 67] width 422 height 42
paste input "Skyler"
type input "Skyler"
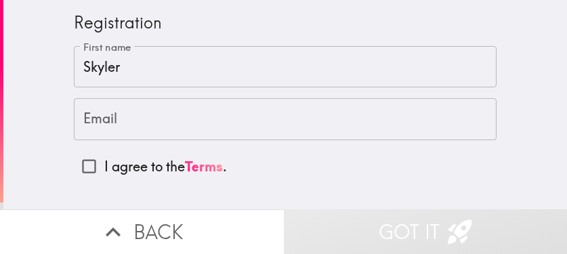
drag, startPoint x: 72, startPoint y: 118, endPoint x: 79, endPoint y: 127, distance: 10.2
click at [74, 118] on input "Email" at bounding box center [285, 119] width 422 height 42
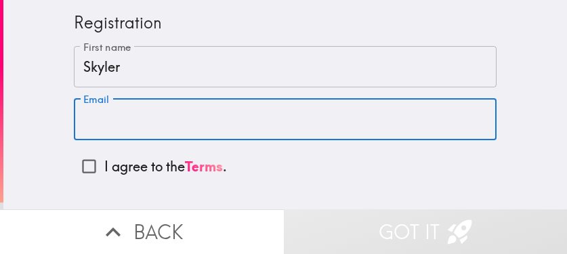
paste input "[EMAIL_ADDRESS][DOMAIN_NAME]"
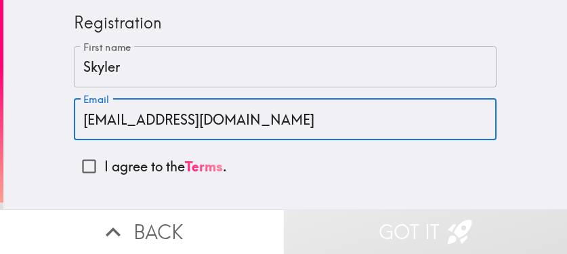
type input "[EMAIL_ADDRESS][DOMAIN_NAME]"
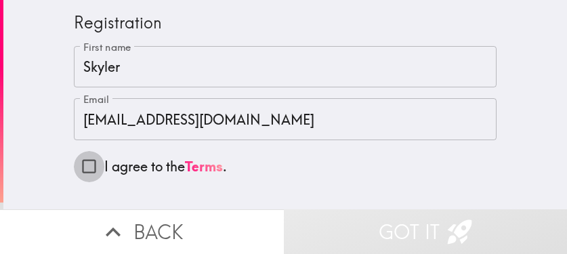
click at [74, 165] on input "I agree to the Terms ." at bounding box center [89, 166] width 30 height 30
checkbox input "true"
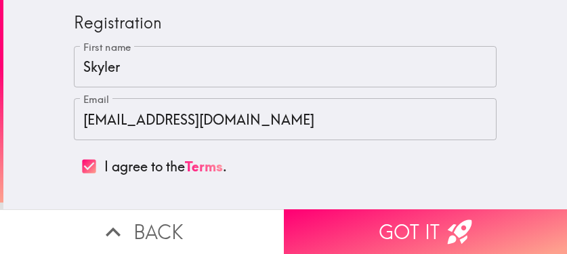
drag, startPoint x: 366, startPoint y: 216, endPoint x: 349, endPoint y: 253, distance: 40.9
click at [366, 215] on button "Got it" at bounding box center [426, 231] width 284 height 45
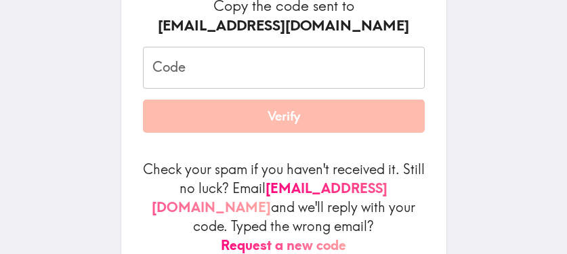
scroll to position [203, 0]
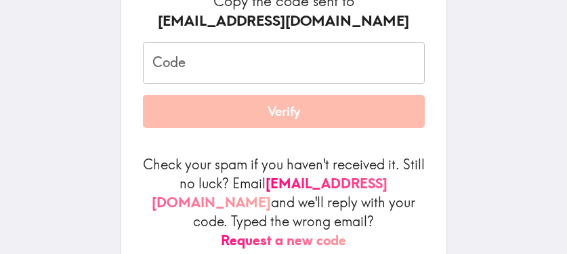
click at [257, 58] on input "Code" at bounding box center [284, 63] width 282 height 42
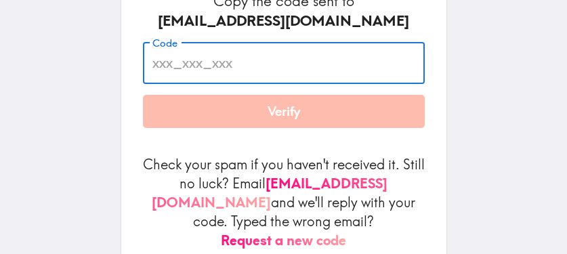
paste input "G9M_TqU_LGt"
type input "G9M_TqU_LGt"
click at [489, 149] on div "Almost there... Verify your email to make sure you can get your $10 reward! Cop…" at bounding box center [283, 55] width 433 height 517
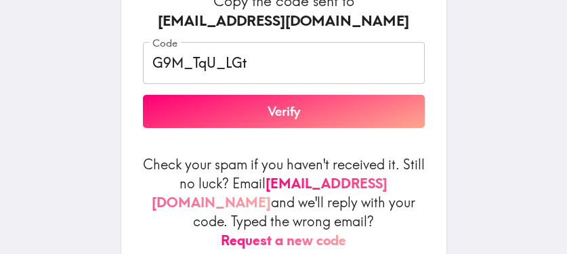
click at [383, 117] on button "Verify" at bounding box center [284, 112] width 282 height 34
